Goal: Find specific fact: Find contact information

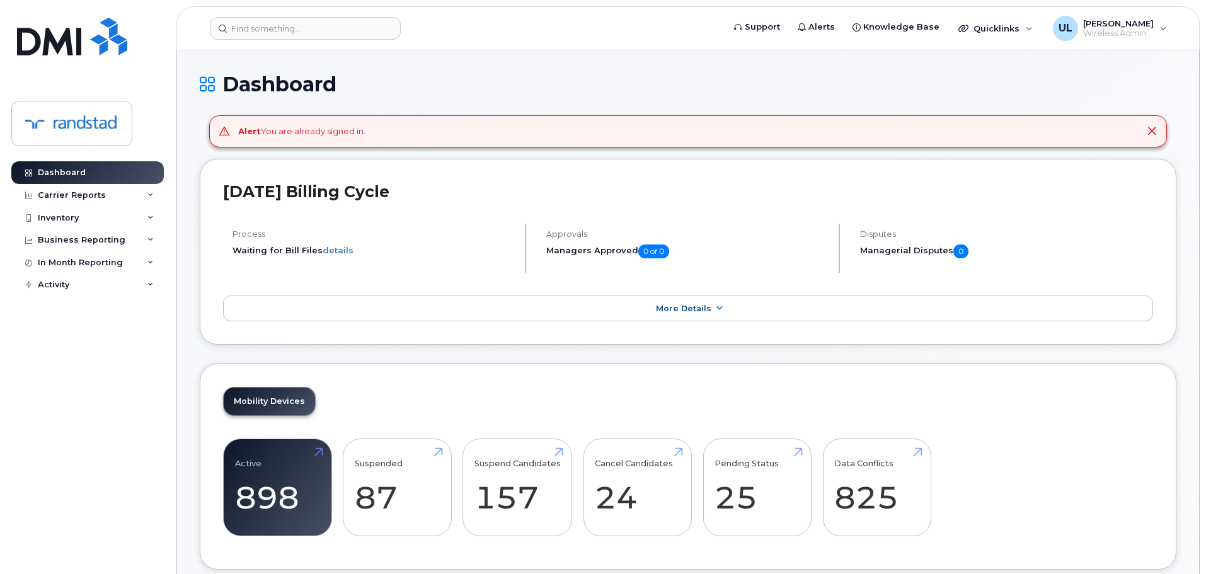
click at [336, 41] on header "Support Alerts Knowledge Base Quicklinks Suspend / Cancel Device Change SIM Car…" at bounding box center [687, 28] width 1023 height 44
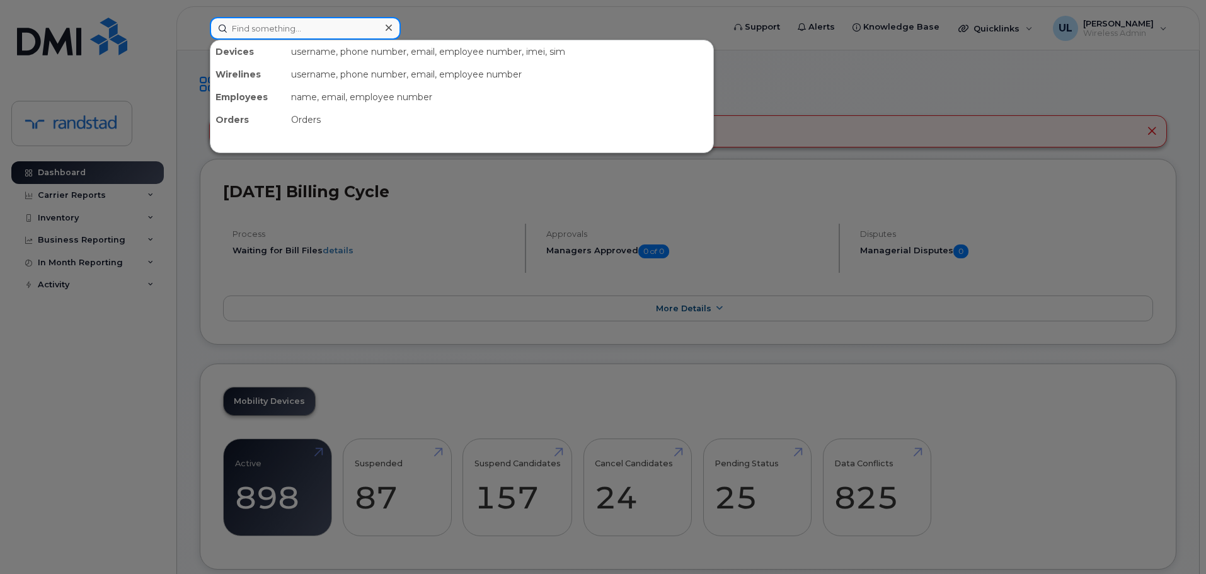
click at [333, 37] on input at bounding box center [305, 28] width 191 height 23
click at [248, 47] on div "Devices" at bounding box center [248, 51] width 76 height 23
paste input "Lachmandas"
click at [248, 34] on input at bounding box center [305, 28] width 191 height 23
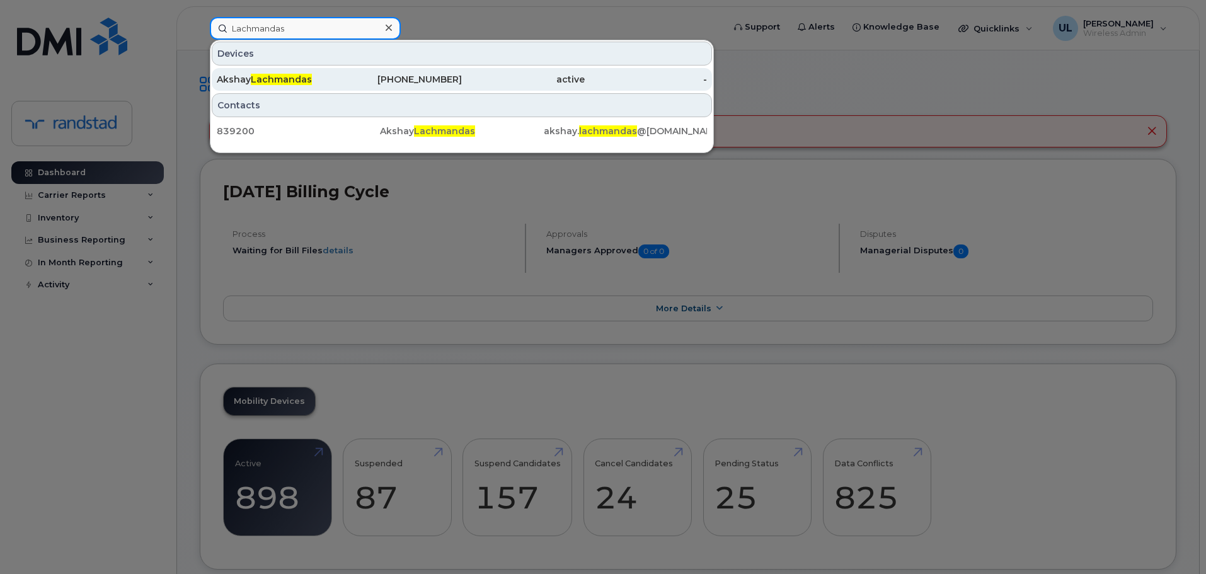
type input "Lachmandas"
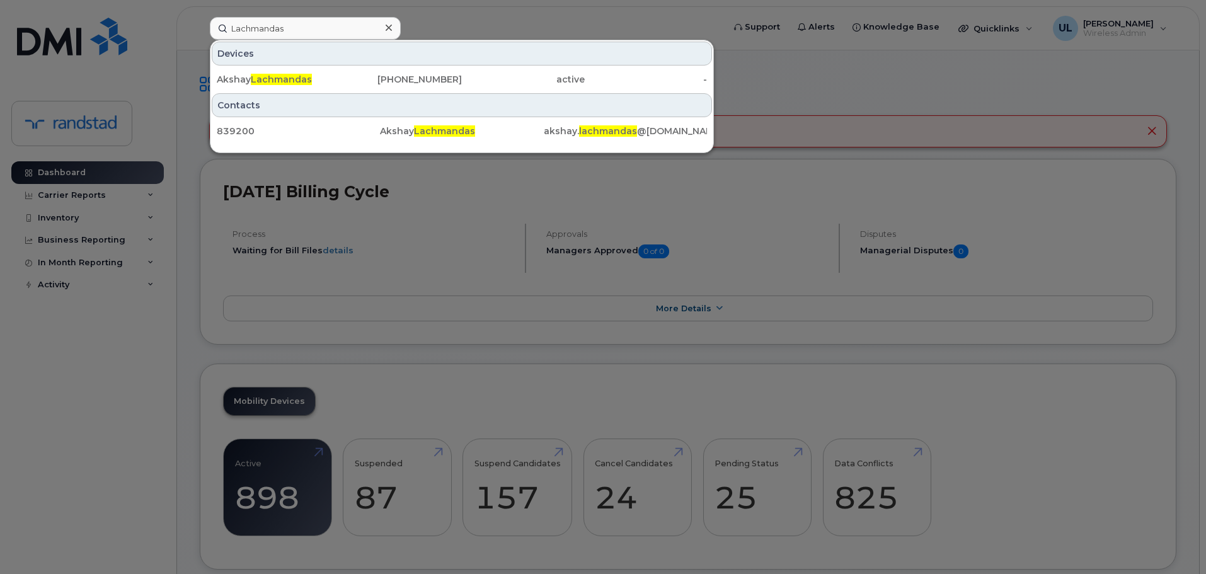
drag, startPoint x: 296, startPoint y: 75, endPoint x: 324, endPoint y: 106, distance: 42.4
click at [296, 75] on span "Lachmandas" at bounding box center [281, 79] width 61 height 11
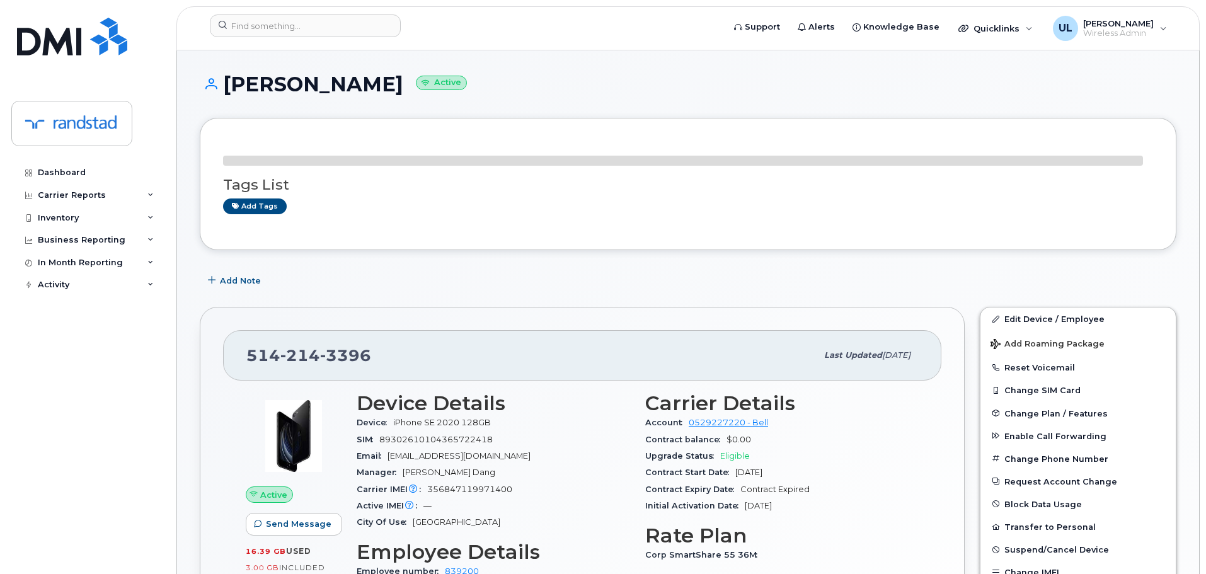
click at [309, 346] on span "214" at bounding box center [300, 355] width 40 height 19
copy span "[PHONE_NUMBER]"
